Goal: Task Accomplishment & Management: Manage account settings

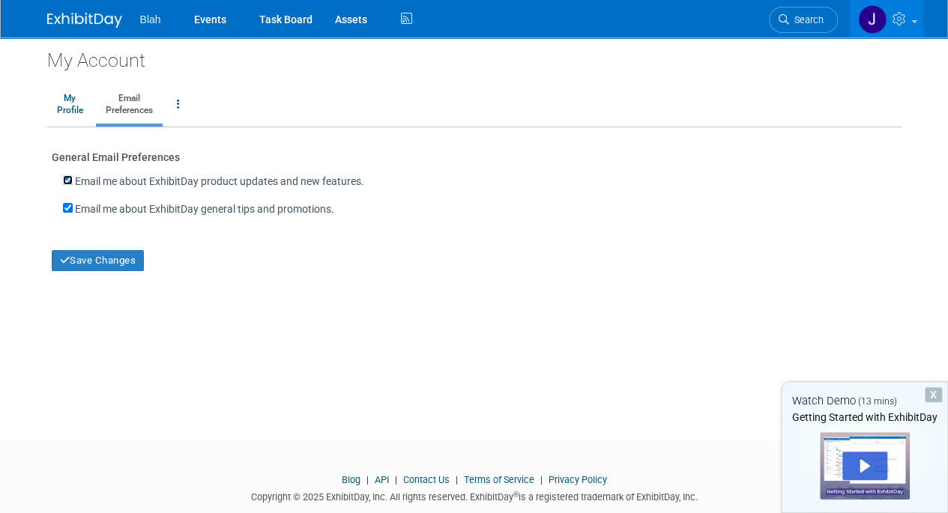
click at [67, 183] on input "Email me about ExhibitDay product updates and new features." at bounding box center [68, 180] width 10 height 10
checkbox input "false"
click at [67, 208] on input "Email me about ExhibitDay general tips and promotions." at bounding box center [68, 208] width 10 height 10
checkbox input "false"
click at [110, 257] on button "Save Changes" at bounding box center [98, 260] width 93 height 21
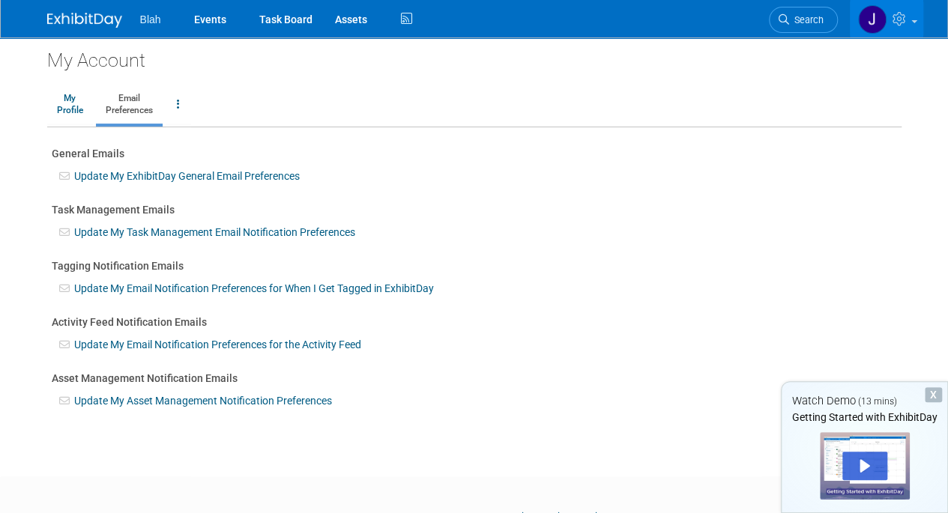
click at [910, 24] on link at bounding box center [886, 18] width 73 height 37
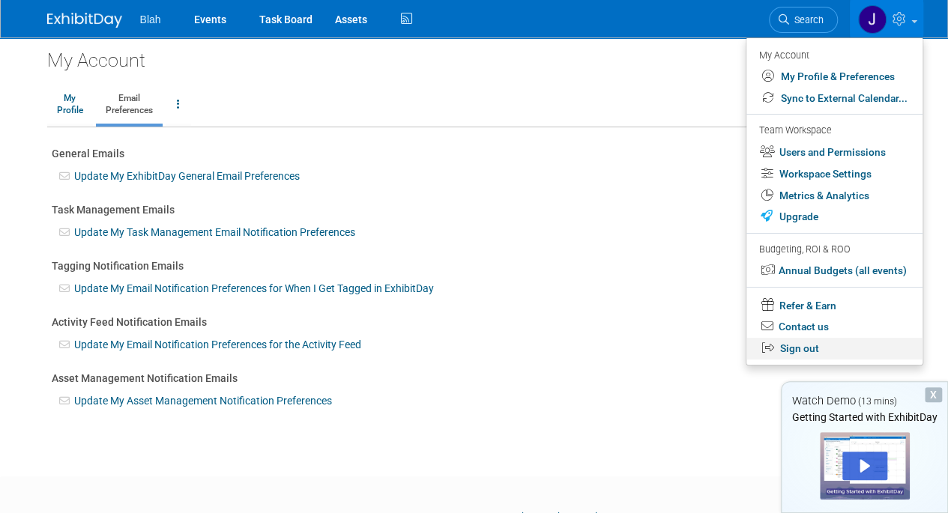
click at [798, 346] on link "Sign out" at bounding box center [834, 349] width 176 height 22
